Goal: Task Accomplishment & Management: Manage account settings

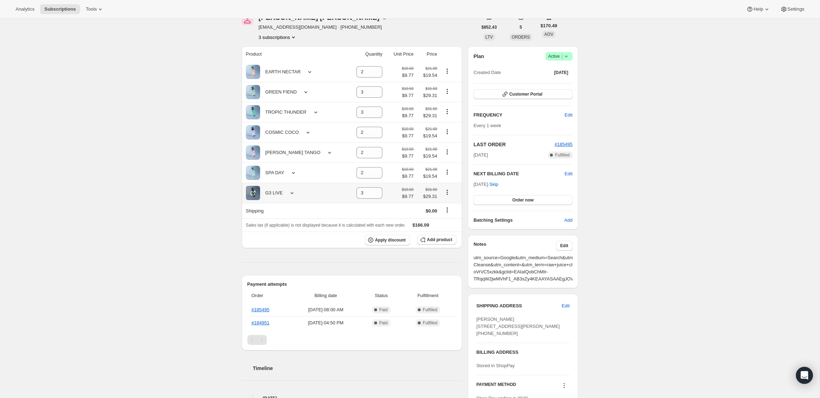
scroll to position [19, 0]
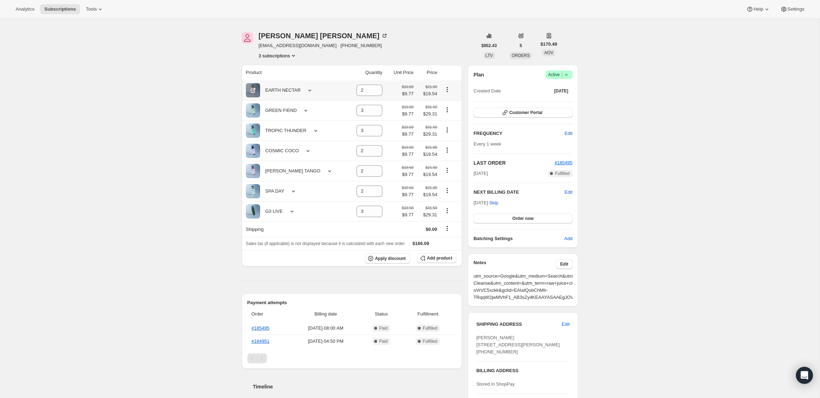
click at [310, 90] on icon at bounding box center [309, 90] width 7 height 7
click at [303, 114] on icon at bounding box center [305, 110] width 7 height 7
click at [303, 113] on icon at bounding box center [305, 110] width 7 height 7
click at [306, 129] on div "TROPIC THUNDER" at bounding box center [295, 131] width 98 height 14
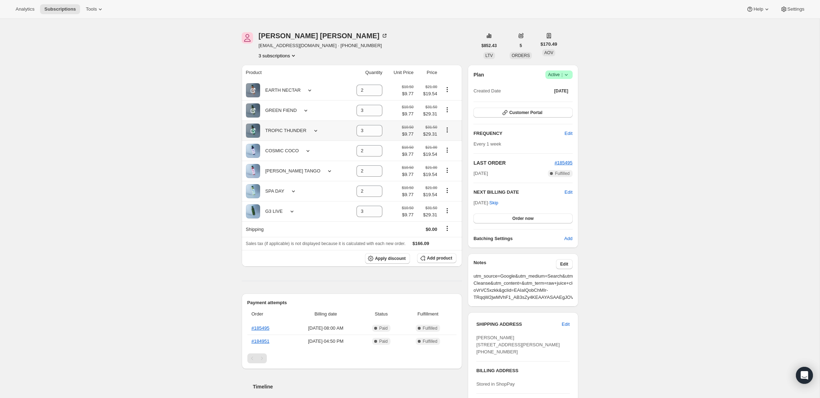
click at [313, 128] on icon at bounding box center [315, 130] width 7 height 7
drag, startPoint x: 242, startPoint y: 149, endPoint x: 280, endPoint y: 161, distance: 39.7
click at [280, 159] on td "ShipFare: Custom Delivery Date Selected" at bounding box center [264, 152] width 86 height 13
click at [637, 264] on div "Subscription #143987573099. This page is ready Subscription #143987573099 Succe…" at bounding box center [410, 272] width 820 height 545
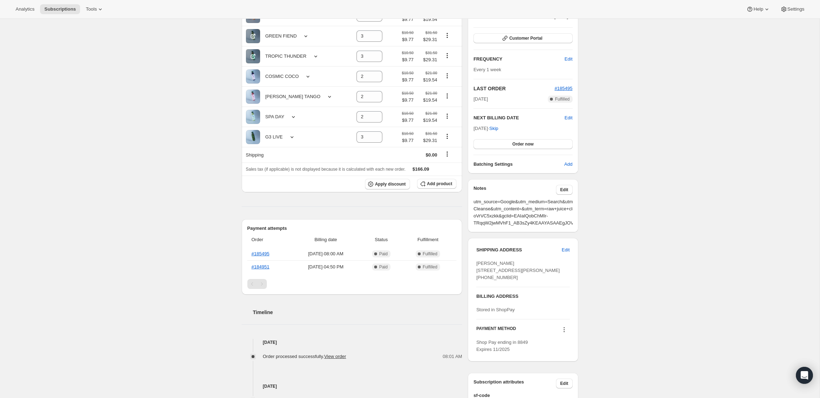
scroll to position [0, 0]
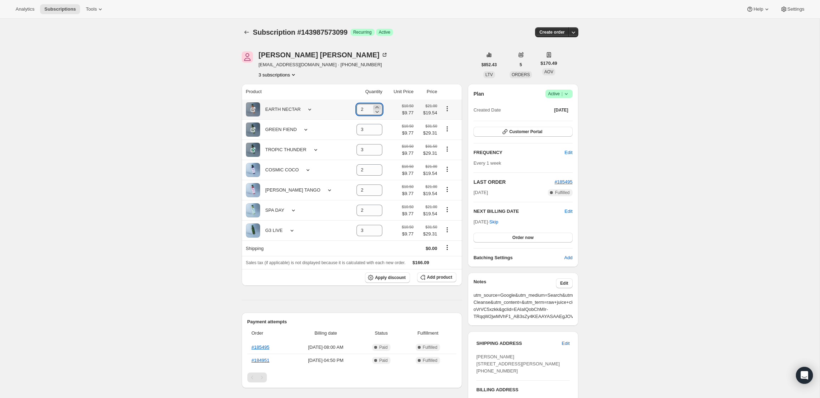
click at [374, 108] on icon at bounding box center [377, 107] width 7 height 7
click at [374, 110] on icon at bounding box center [377, 111] width 7 height 7
type input "2"
click at [180, 62] on div "Subscription #143987573099. This page is ready Subscription #143987573099 Succe…" at bounding box center [410, 291] width 820 height 545
click at [242, 36] on button "Subscriptions" at bounding box center [247, 32] width 10 height 10
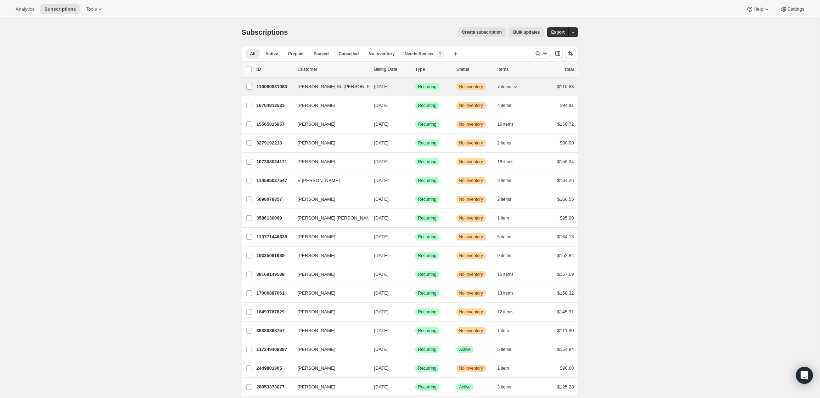
click at [277, 90] on p "110060831083" at bounding box center [274, 86] width 35 height 7
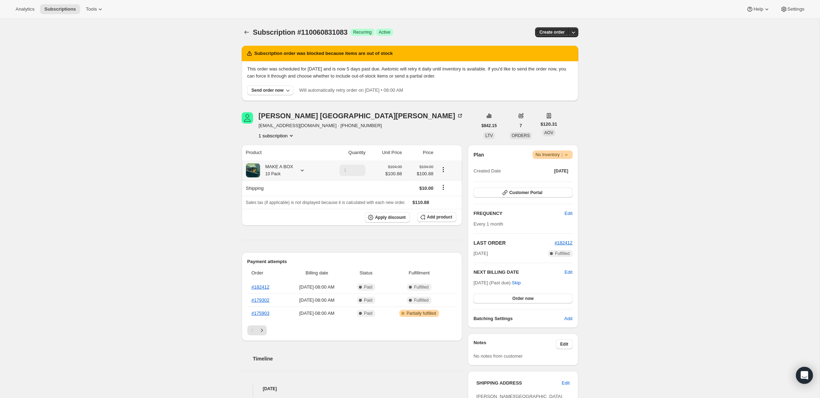
click at [303, 174] on icon at bounding box center [302, 170] width 7 height 7
click at [198, 215] on div "Subscription #110060831083. This page is ready Subscription #110060831083 Succe…" at bounding box center [410, 321] width 820 height 607
click at [244, 28] on button "Subscriptions" at bounding box center [247, 32] width 10 height 10
